Goal: Entertainment & Leisure: Consume media (video, audio)

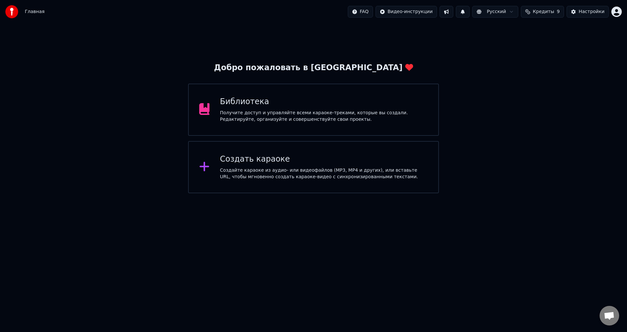
click at [257, 109] on div "Библиотека Получите доступ и управляйте всеми караоке-треками, которые вы созда…" at bounding box center [324, 110] width 208 height 26
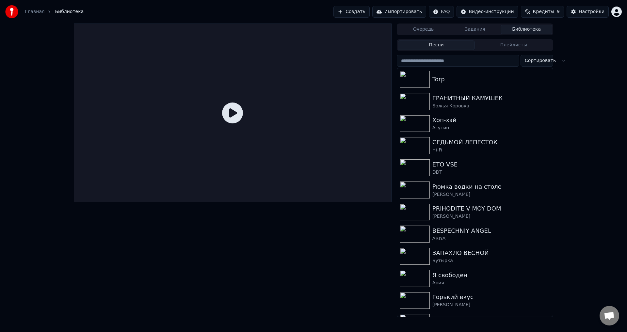
click at [459, 78] on div "Torp" at bounding box center [491, 79] width 118 height 9
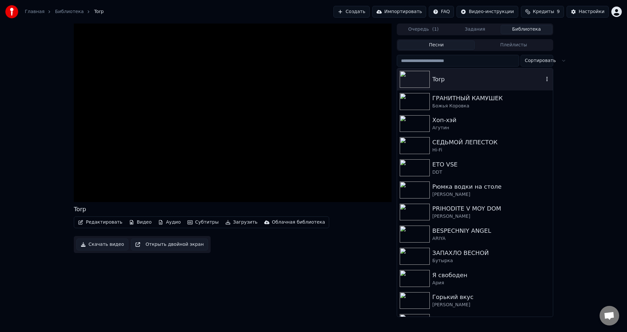
click at [377, 195] on video at bounding box center [233, 113] width 318 height 179
click at [384, 198] on icon at bounding box center [383, 195] width 7 height 5
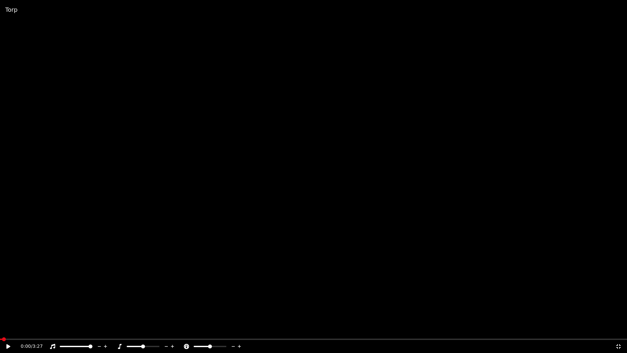
click at [368, 210] on video at bounding box center [313, 176] width 627 height 353
click at [421, 277] on video at bounding box center [313, 176] width 627 height 353
click at [363, 239] on video at bounding box center [313, 176] width 627 height 353
click at [362, 275] on video at bounding box center [313, 176] width 627 height 353
click at [330, 209] on video at bounding box center [313, 176] width 627 height 353
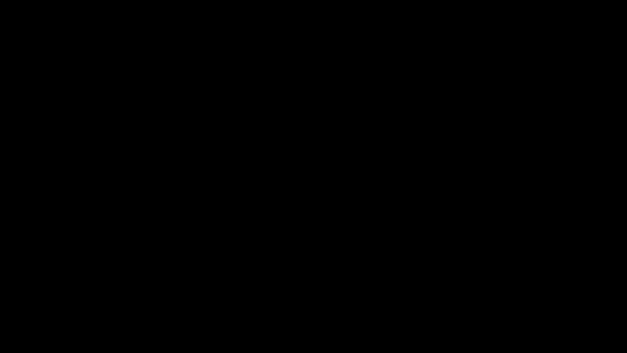
click at [574, 296] on video at bounding box center [313, 176] width 627 height 353
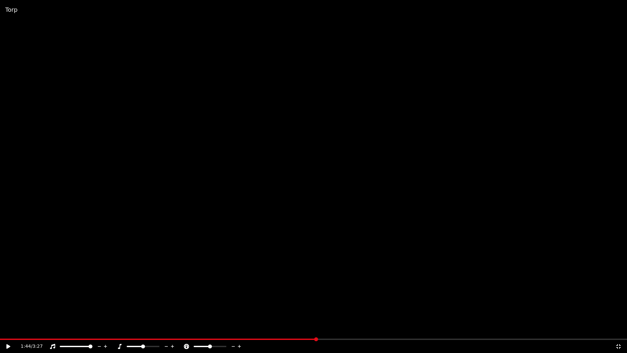
click at [615, 332] on icon at bounding box center [618, 346] width 7 height 5
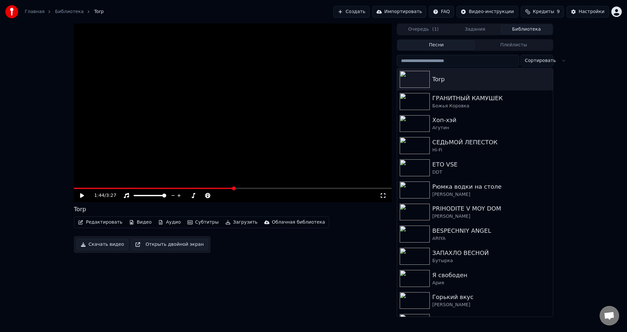
click at [616, 263] on div "1:44 / 3:27 Torp Редактировать Видео Аудио Субтитры Загрузить Облачная библиоте…" at bounding box center [313, 171] width 627 height 294
click at [404, 12] on button "Импортировать" at bounding box center [399, 12] width 54 height 12
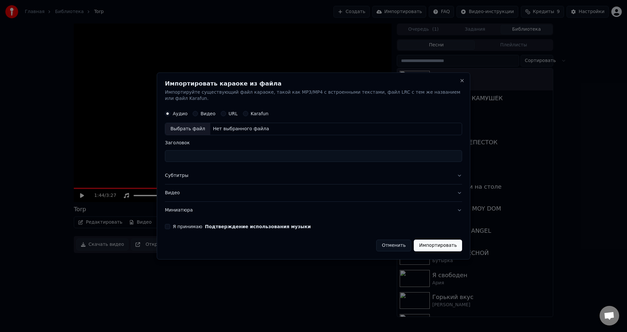
click at [187, 124] on div "Выбрать файл" at bounding box center [187, 129] width 45 height 12
type input "********"
click at [179, 191] on button "Видео" at bounding box center [313, 192] width 297 height 17
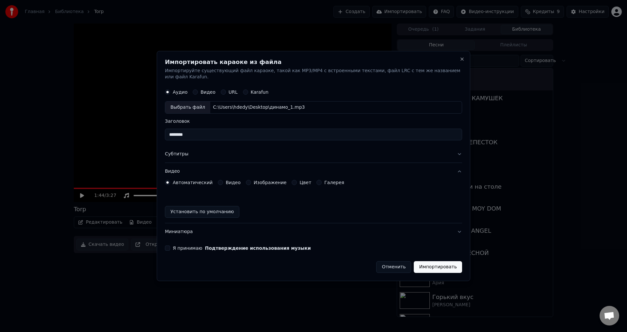
click at [218, 180] on button "Видео" at bounding box center [220, 182] width 5 height 5
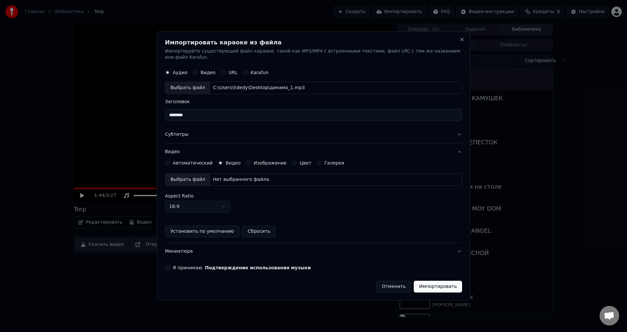
click at [183, 174] on div "Выбрать файл" at bounding box center [187, 180] width 45 height 12
click at [169, 265] on button "Я принимаю Подтверждение использования музыки" at bounding box center [167, 267] width 5 height 5
click at [428, 282] on button "Импортировать" at bounding box center [438, 287] width 48 height 12
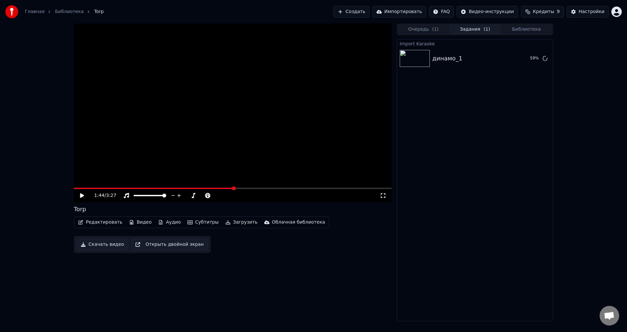
click at [532, 31] on button "Библиотека" at bounding box center [527, 29] width 52 height 9
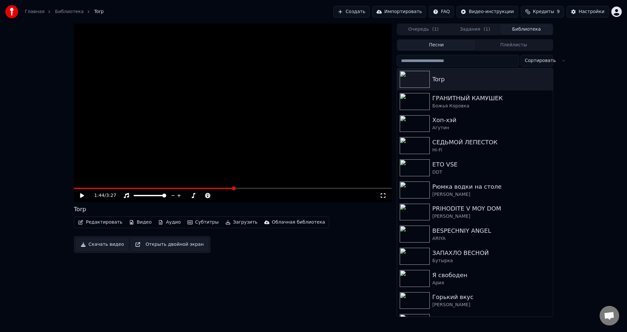
click at [487, 84] on div "Torp" at bounding box center [491, 79] width 118 height 9
click at [143, 171] on video at bounding box center [233, 113] width 318 height 179
click at [283, 154] on video at bounding box center [233, 113] width 318 height 179
click at [383, 196] on icon at bounding box center [383, 195] width 7 height 5
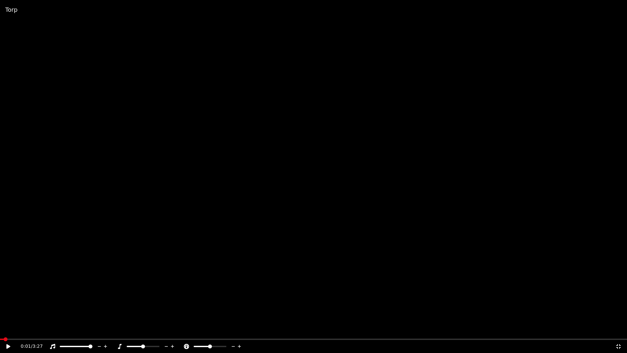
click at [620, 332] on span at bounding box center [313, 338] width 627 height 1
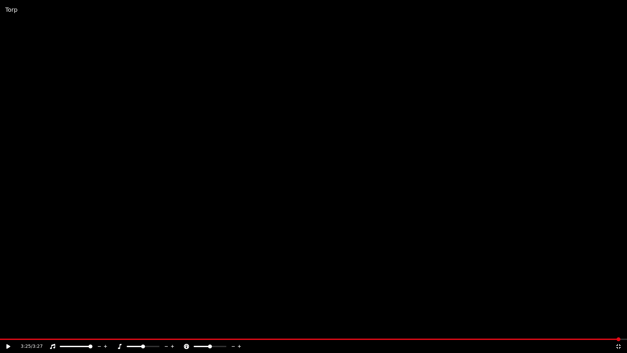
click at [615, 332] on icon at bounding box center [618, 346] width 7 height 5
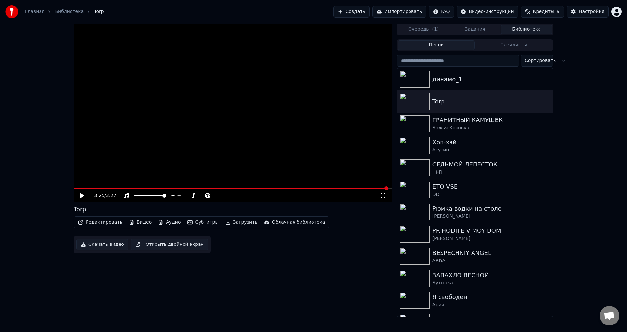
click at [462, 86] on div "динамо_1" at bounding box center [475, 79] width 156 height 22
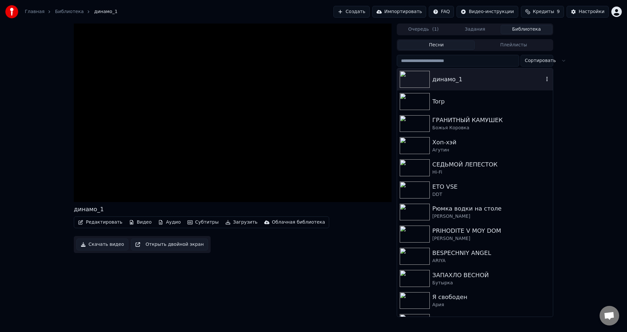
click at [118, 157] on video at bounding box center [233, 113] width 318 height 179
click at [136, 166] on video at bounding box center [233, 113] width 318 height 179
click at [331, 154] on video at bounding box center [233, 113] width 318 height 179
click at [352, 168] on video at bounding box center [233, 113] width 318 height 179
click at [381, 194] on icon at bounding box center [383, 195] width 7 height 5
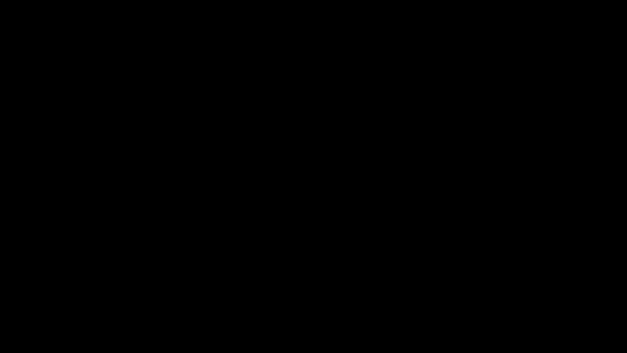
click at [198, 256] on video at bounding box center [313, 176] width 627 height 353
click at [293, 261] on video at bounding box center [313, 176] width 627 height 353
click at [240, 273] on video at bounding box center [313, 176] width 627 height 353
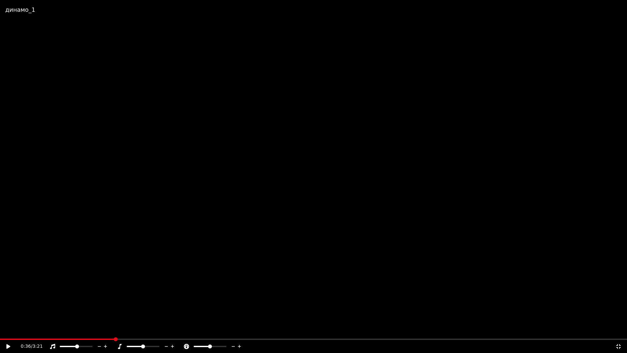
click at [227, 293] on video at bounding box center [313, 176] width 627 height 353
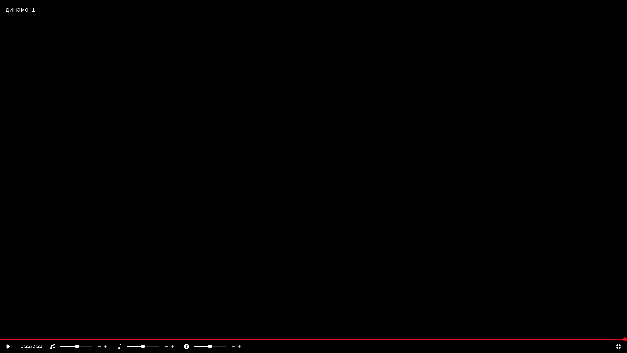
click at [269, 222] on video at bounding box center [313, 176] width 627 height 353
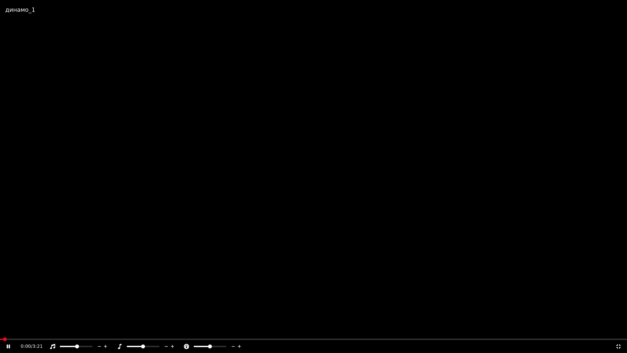
click at [301, 244] on video at bounding box center [313, 176] width 627 height 353
click at [2, 277] on video at bounding box center [313, 176] width 627 height 353
click at [627, 225] on video at bounding box center [313, 176] width 627 height 353
click at [431, 284] on video at bounding box center [313, 176] width 627 height 353
click at [63, 306] on video at bounding box center [313, 176] width 627 height 353
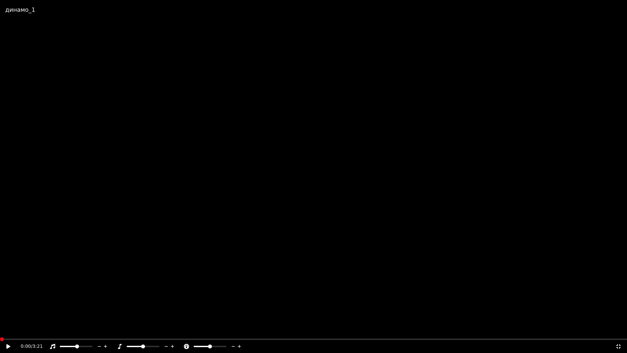
click at [44, 302] on video at bounding box center [313, 176] width 627 height 353
click at [152, 286] on video at bounding box center [313, 176] width 627 height 353
